Goal: Answer question/provide support

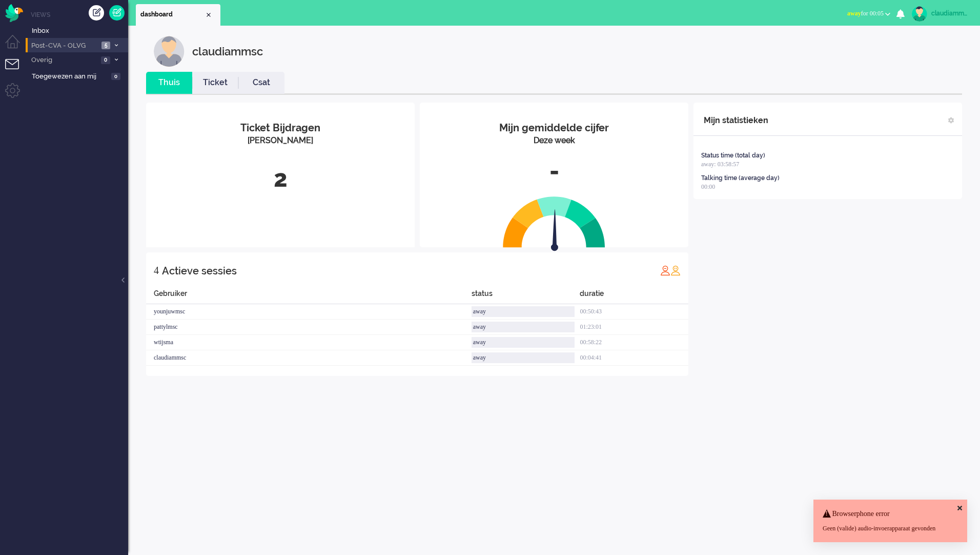
click at [51, 50] on span "Post-CVA - OLVG" at bounding box center [64, 46] width 69 height 10
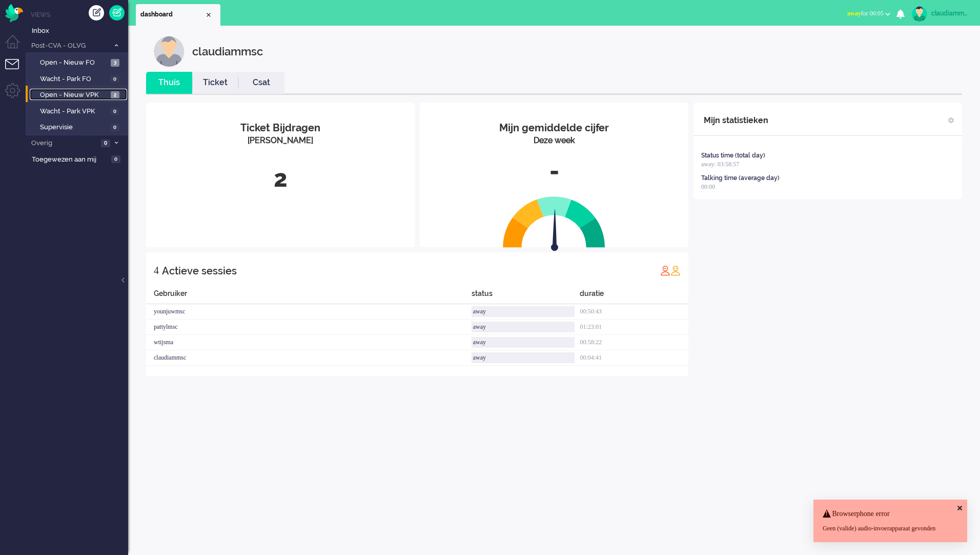
click at [70, 98] on span "Open - Nieuw VPK" at bounding box center [74, 95] width 68 height 10
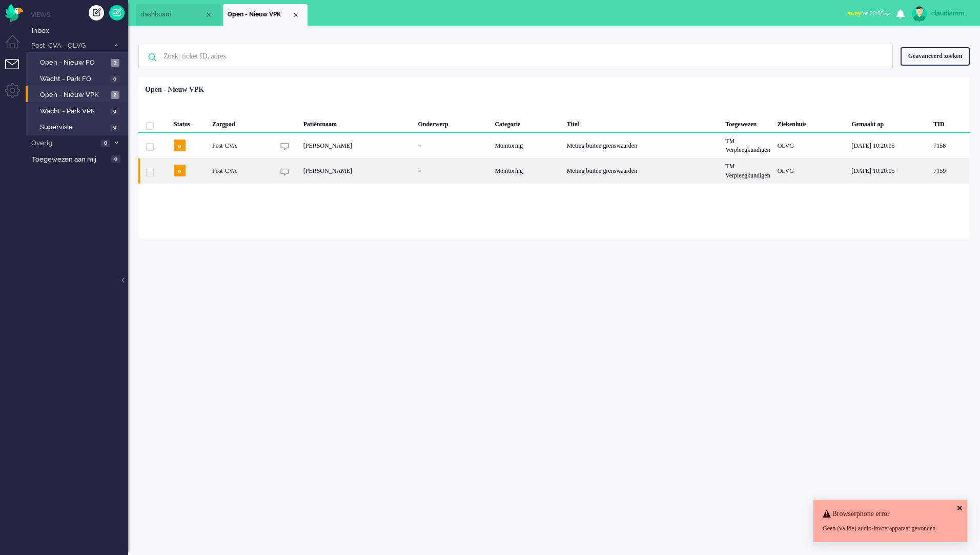
click at [333, 174] on div "[PERSON_NAME]" at bounding box center [357, 170] width 115 height 25
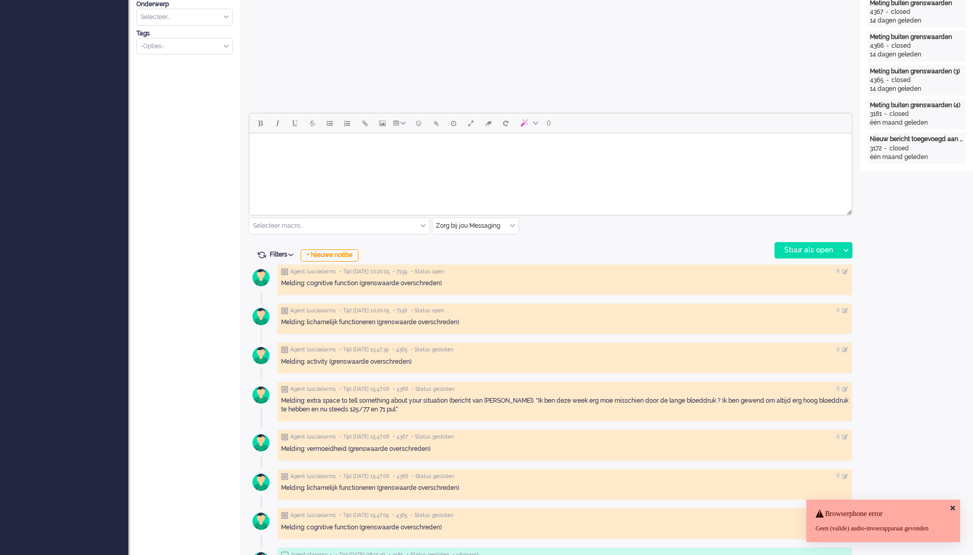
scroll to position [410, 0]
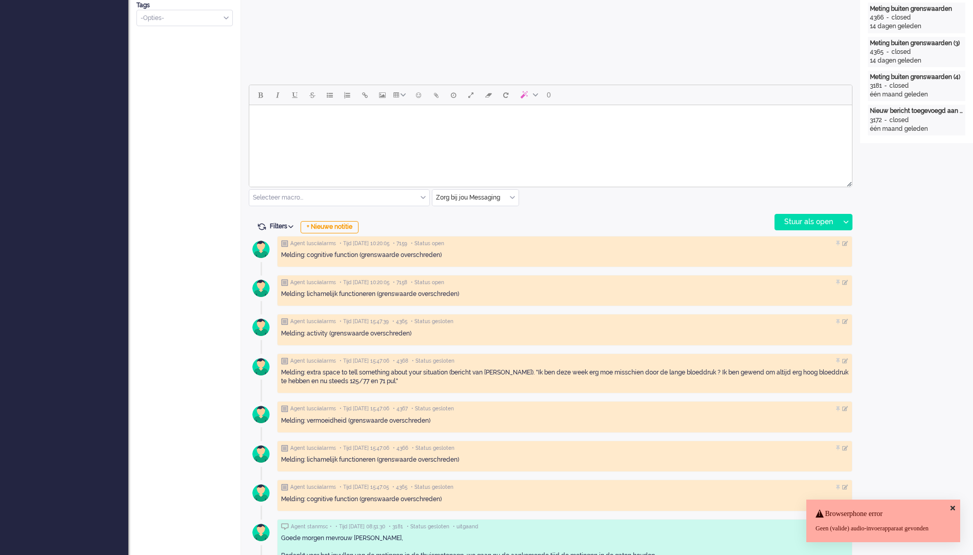
click at [355, 131] on html at bounding box center [550, 118] width 602 height 26
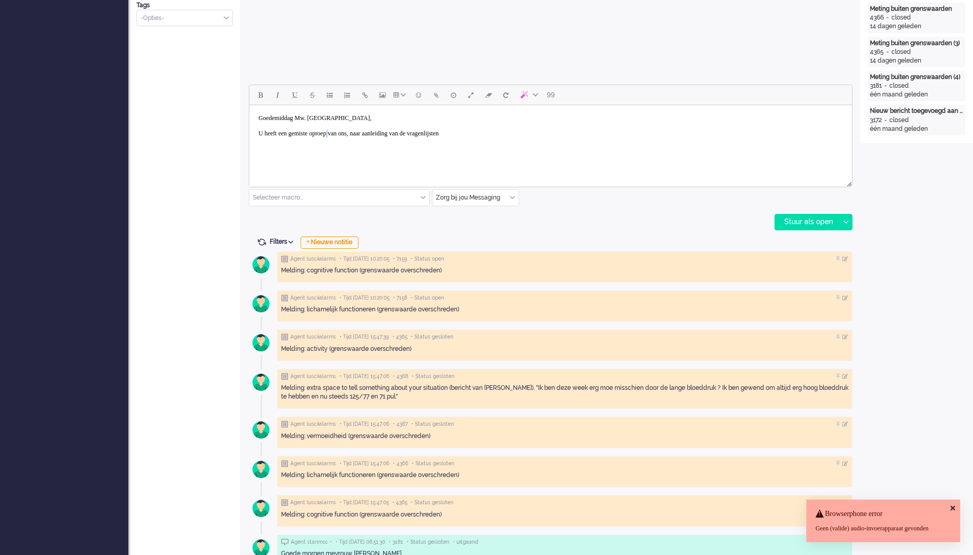
click at [348, 133] on body "Goedemiddag Mw. [PERSON_NAME], U heeft een gemiste oproep van ons, naar aanleid…" at bounding box center [550, 125] width 594 height 33
click at [386, 135] on body "Goedemiddag Mw. [PERSON_NAME], U heeft een gemiste oproep van ons, naar aanleid…" at bounding box center [550, 125] width 594 height 33
click at [494, 133] on body "Goedemiddag Mw. [PERSON_NAME], U heeft een gemiste oproep van ons, naar aanleid…" at bounding box center [550, 125] width 594 height 33
click at [807, 215] on div "Stuur als open" at bounding box center [807, 221] width 64 height 15
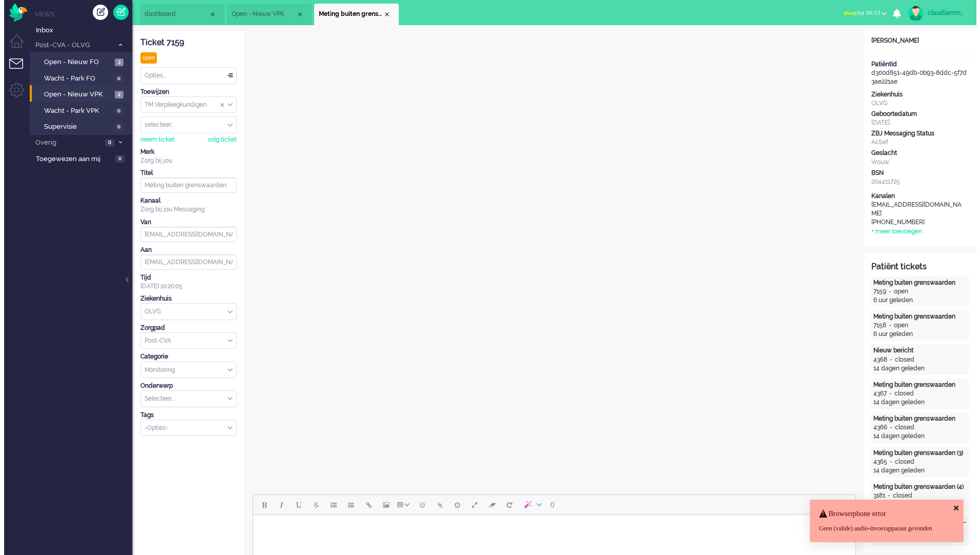
scroll to position [0, 0]
